Goal: Find specific page/section: Find specific page/section

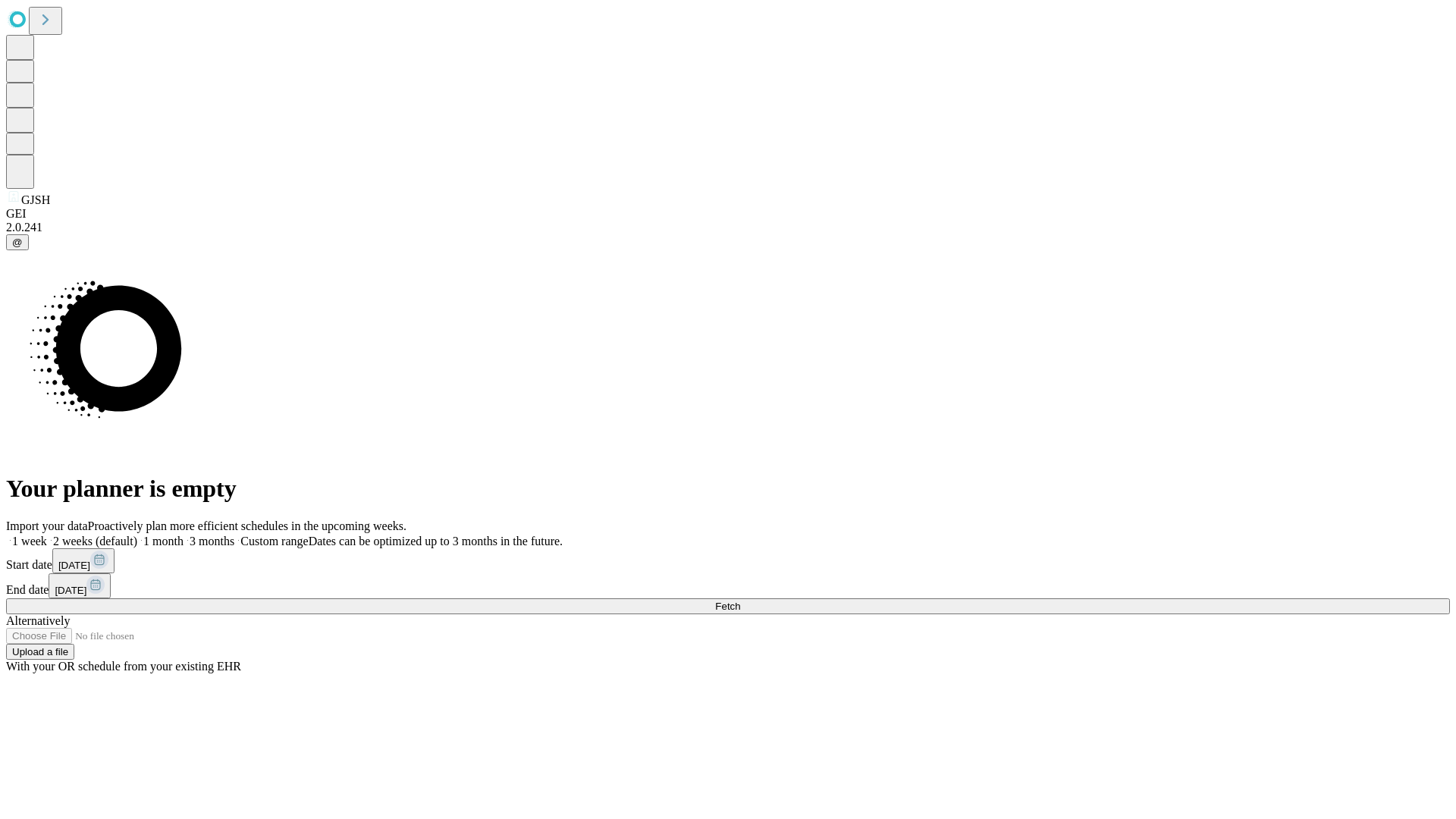
click at [740, 601] on span "Fetch" at bounding box center [727, 606] width 25 height 11
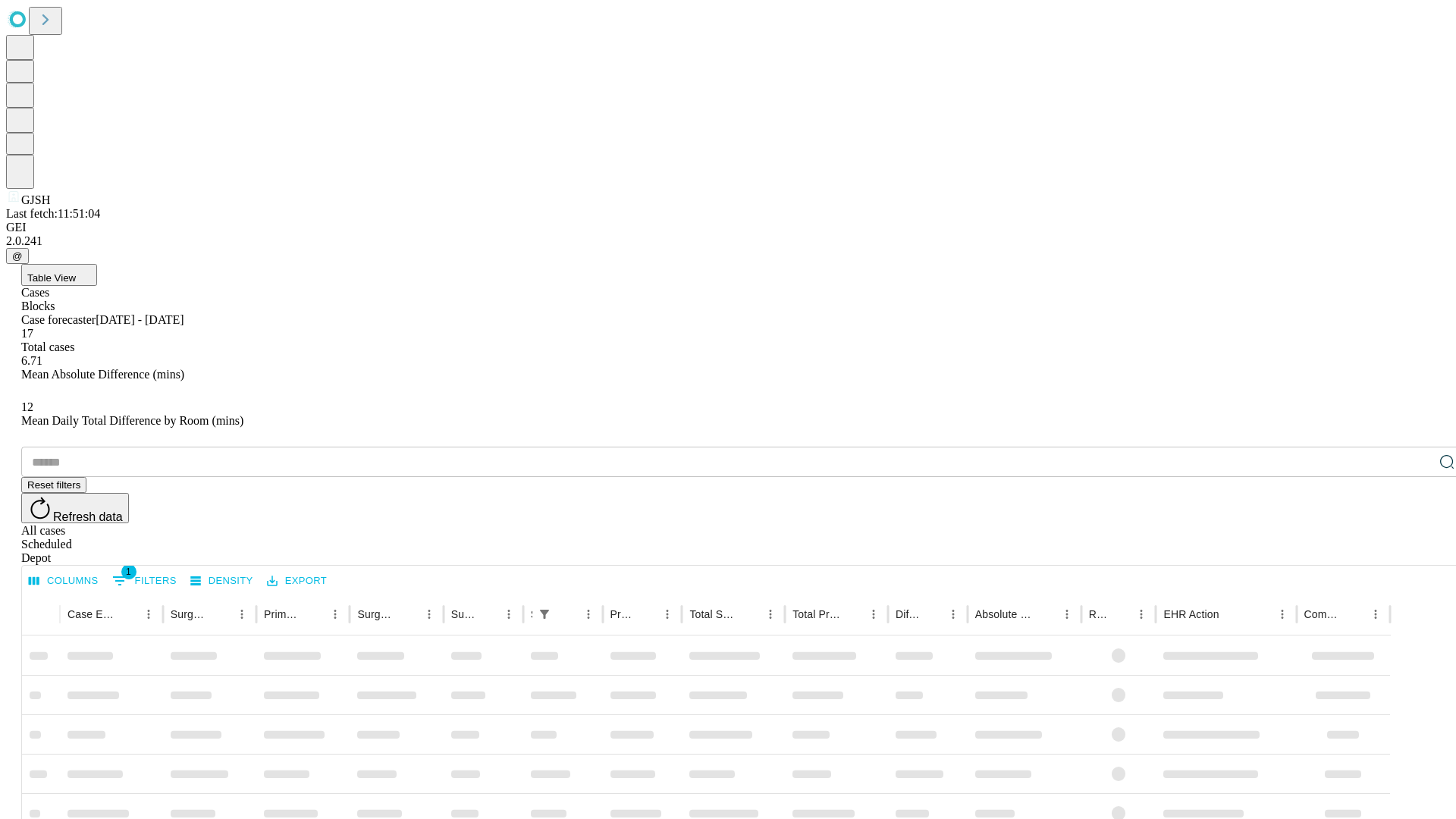
click at [1416, 551] on div "Depot" at bounding box center [743, 557] width 1444 height 14
